Goal: Task Accomplishment & Management: Complete application form

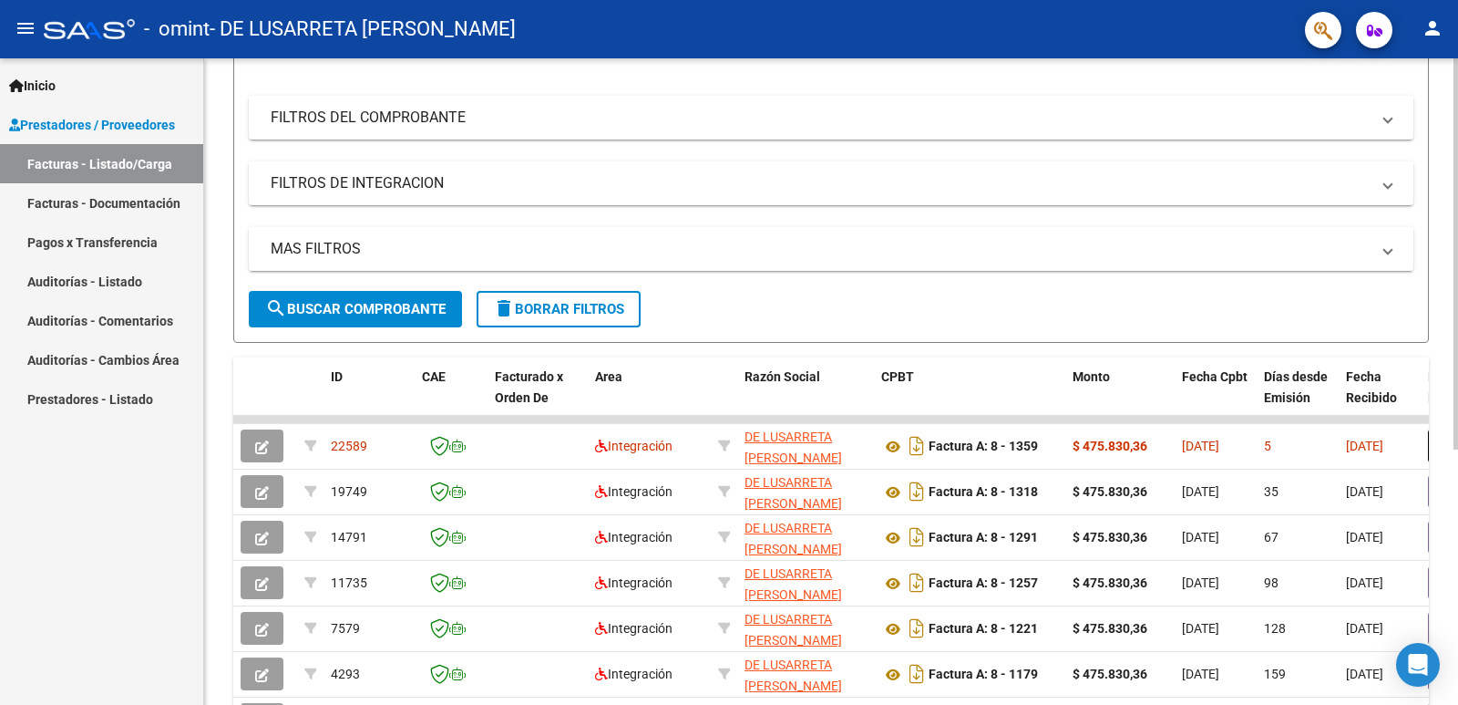
scroll to position [273, 0]
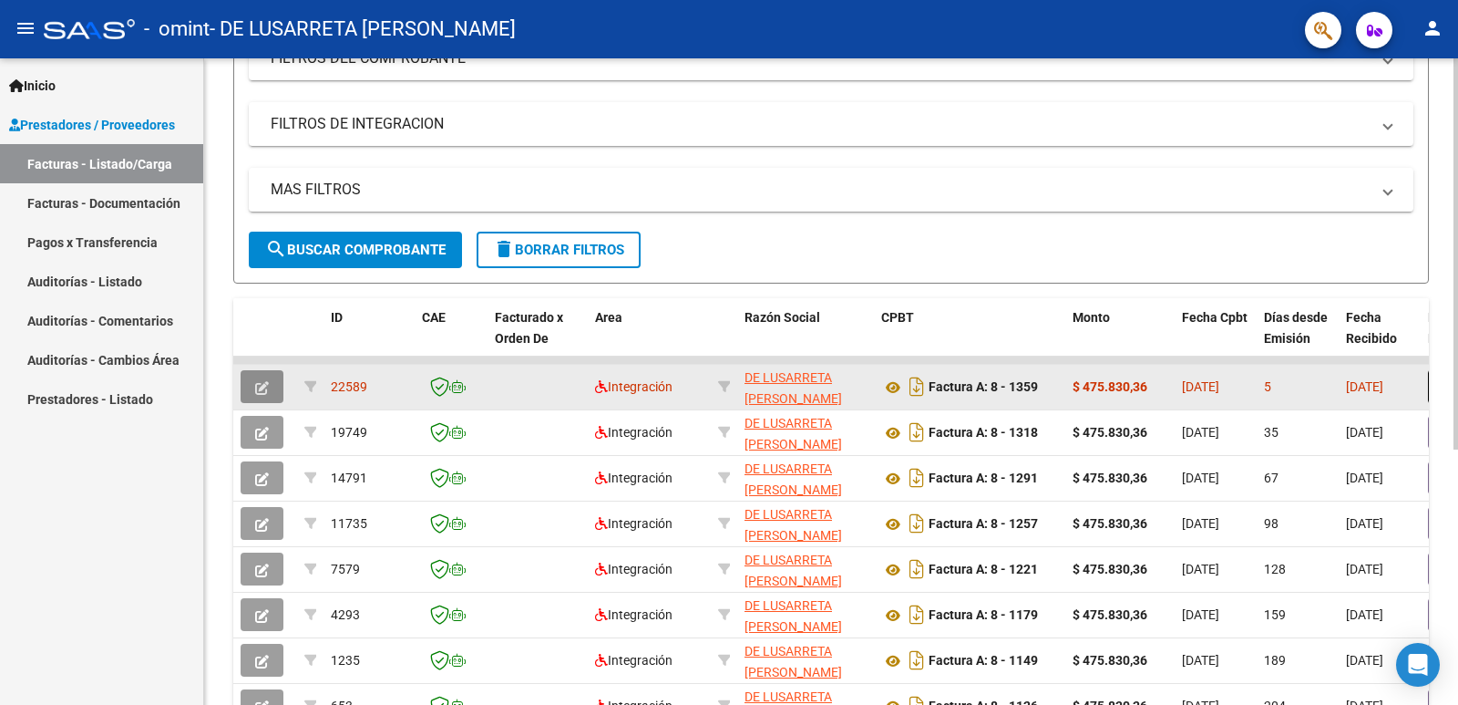
click at [262, 391] on icon "button" at bounding box center [262, 388] width 14 height 14
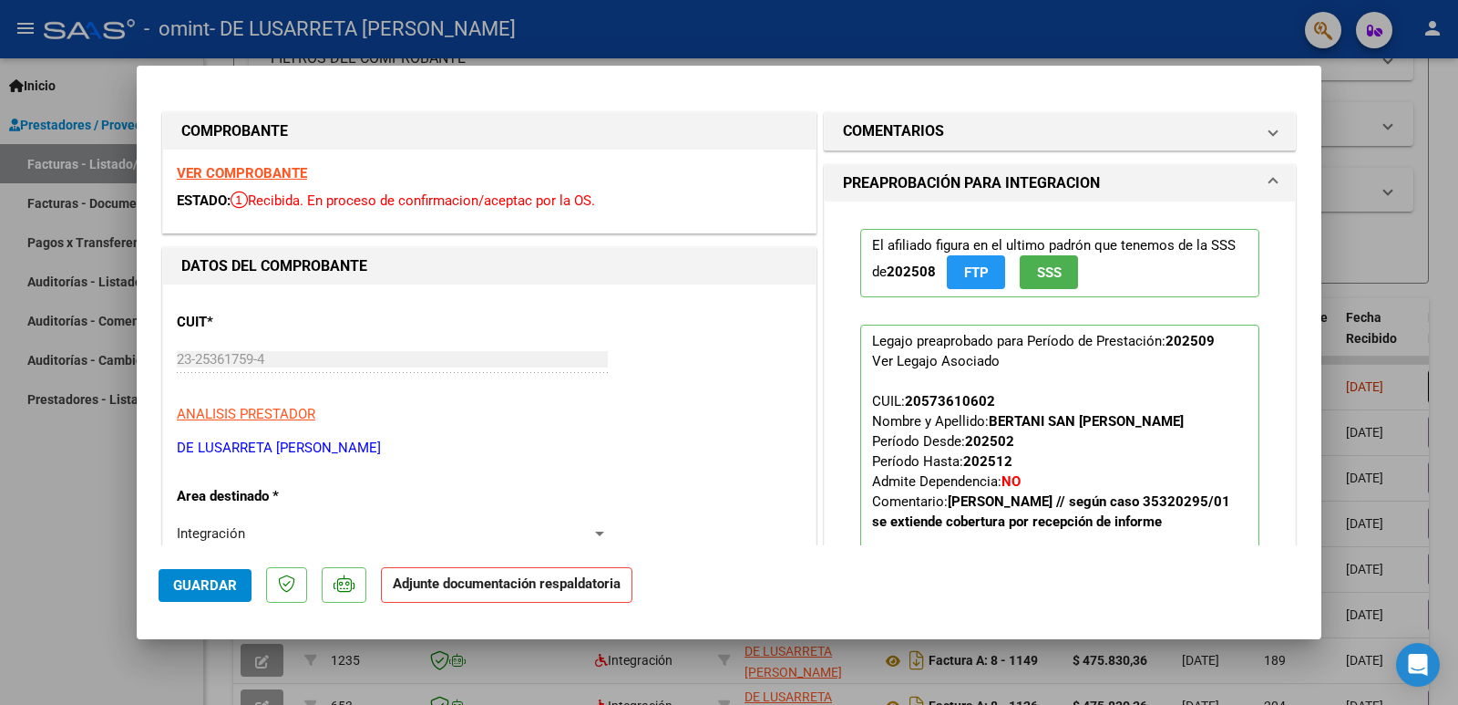
click at [713, 679] on div at bounding box center [729, 352] width 1458 height 705
type input "$ 0,00"
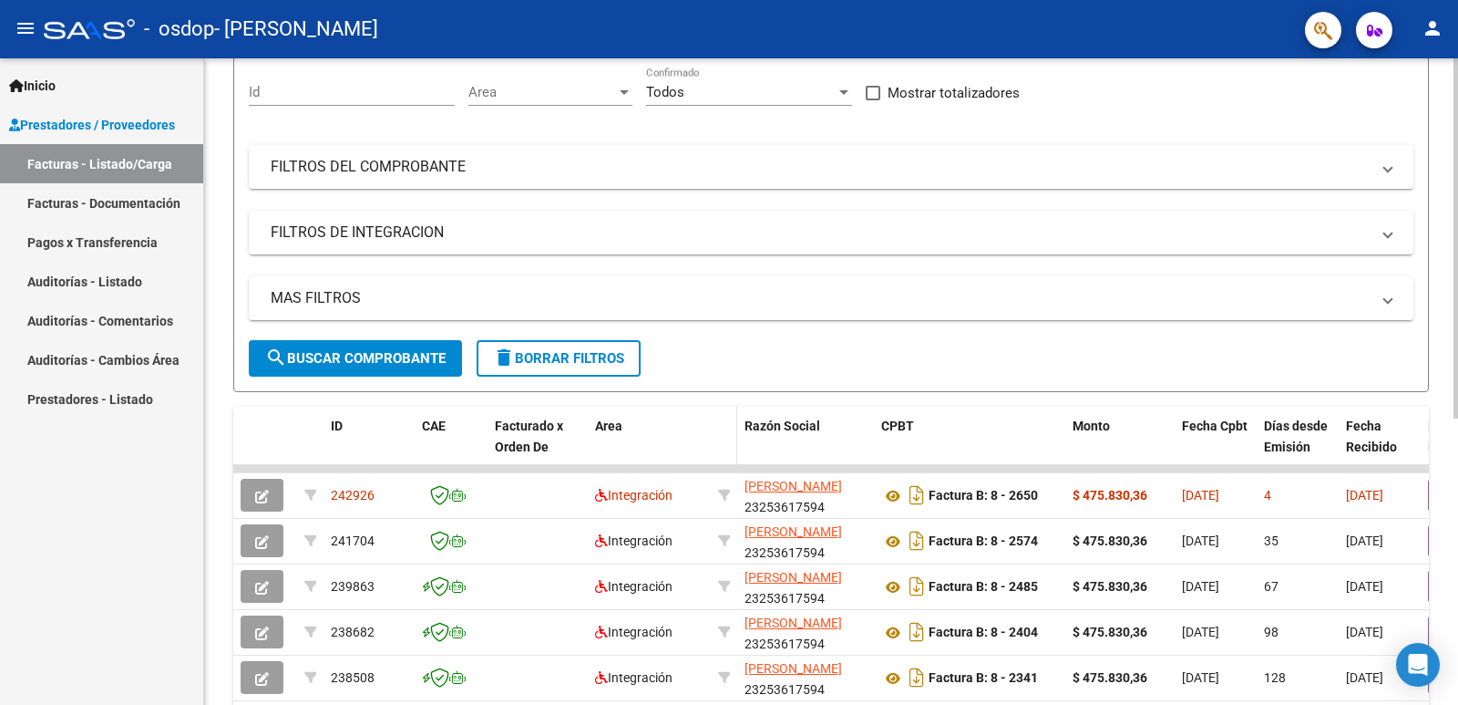
scroll to position [182, 0]
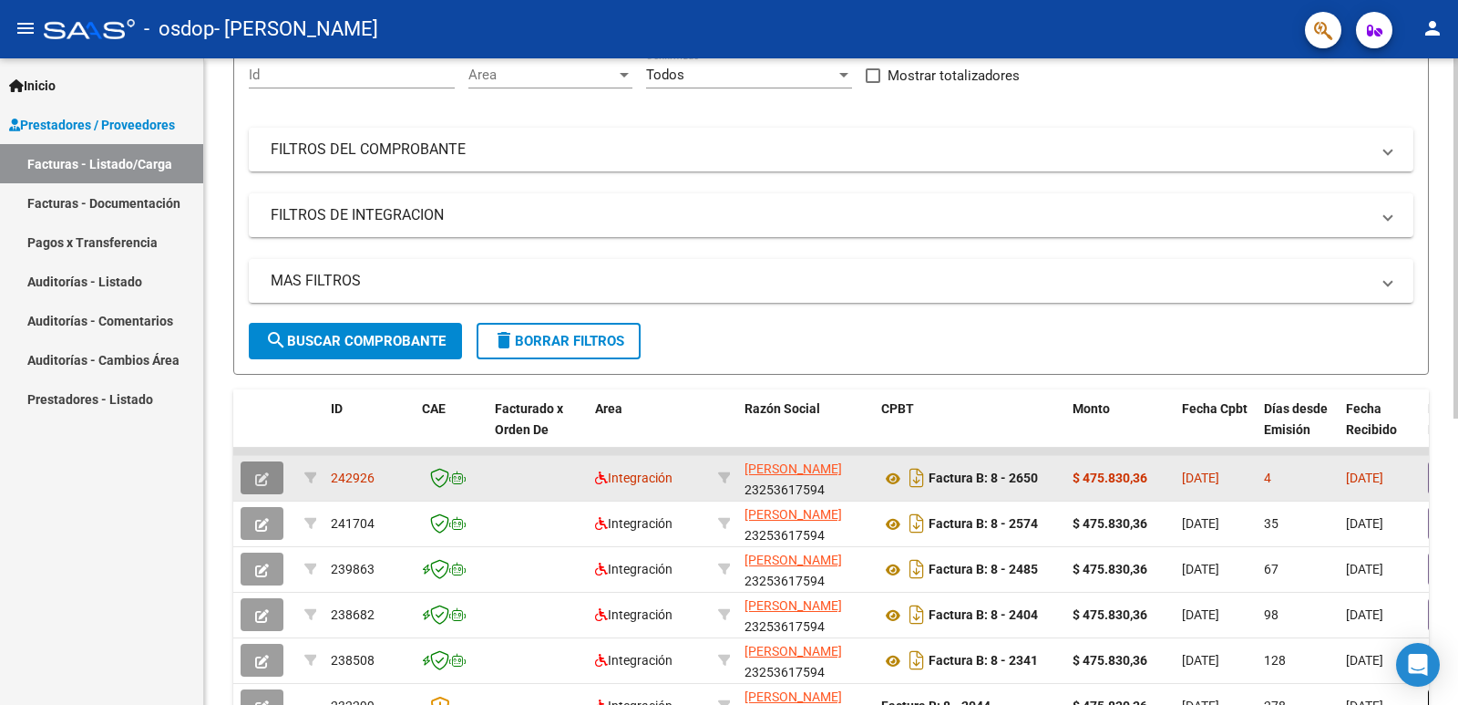
click at [262, 483] on icon "button" at bounding box center [262, 479] width 14 height 14
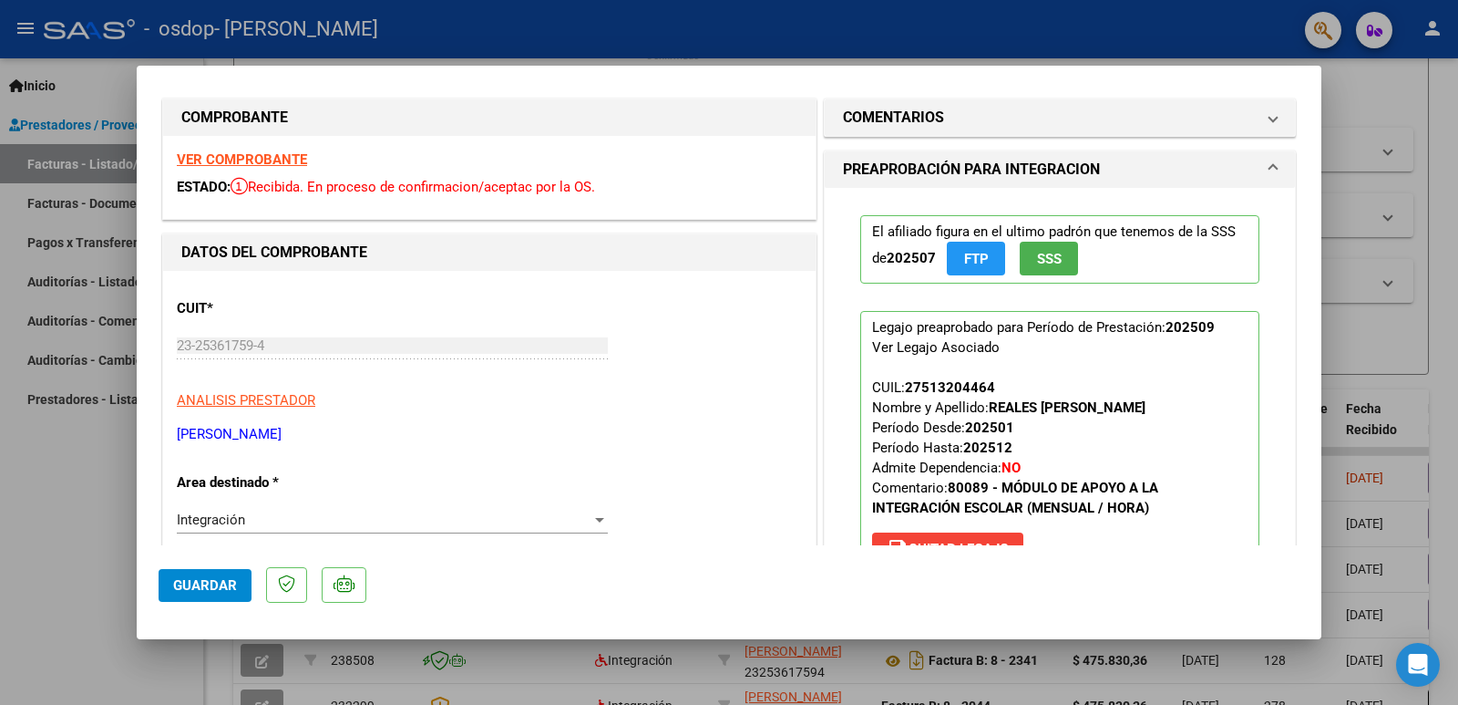
scroll to position [0, 0]
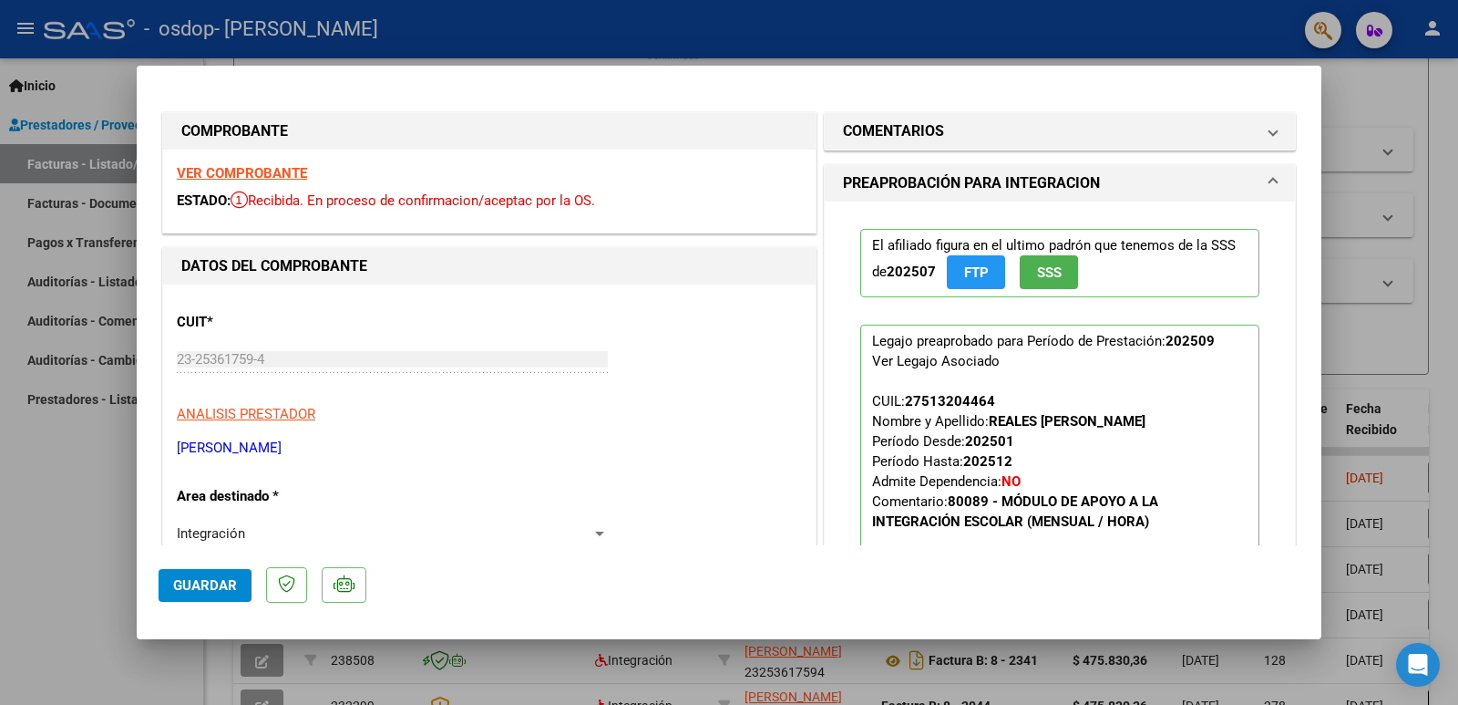
click at [610, 139] on h1 "COMPROBANTE" at bounding box center [489, 131] width 616 height 22
drag, startPoint x: 50, startPoint y: 488, endPoint x: 71, endPoint y: 465, distance: 31.0
click at [53, 488] on div at bounding box center [729, 352] width 1458 height 705
type input "$ 0,00"
